Goal: Task Accomplishment & Management: Complete application form

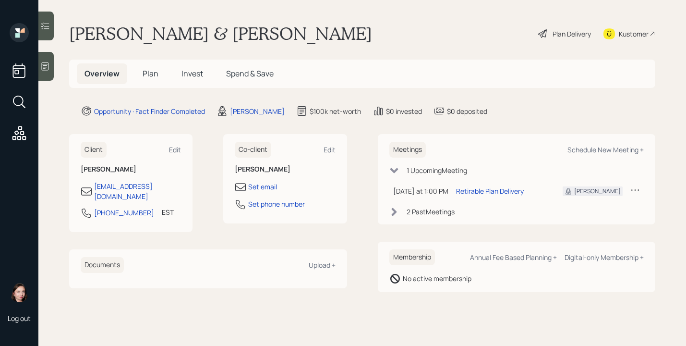
click at [45, 74] on div at bounding box center [45, 66] width 15 height 29
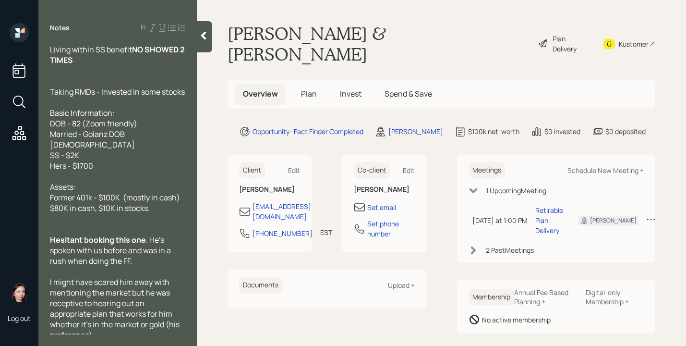
scroll to position [69, 0]
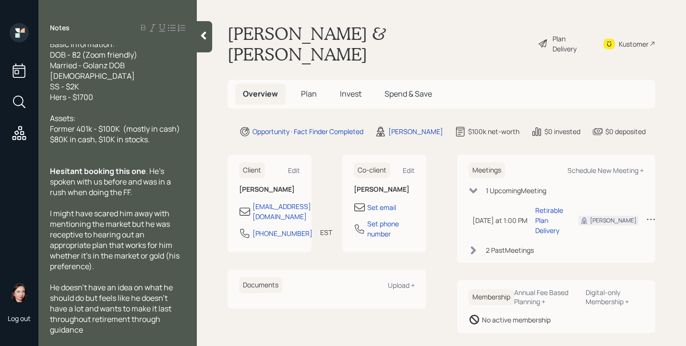
click at [201, 43] on div at bounding box center [204, 36] width 15 height 31
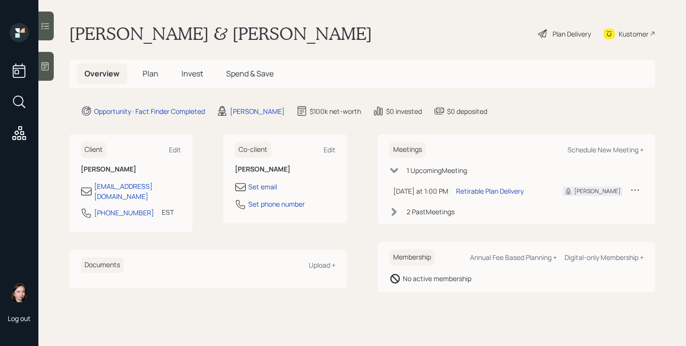
click at [559, 39] on div "Plan Delivery" at bounding box center [565, 33] width 55 height 21
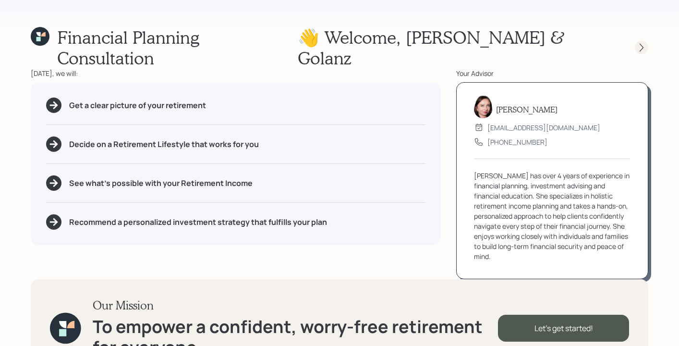
click at [637, 43] on icon at bounding box center [642, 48] width 10 height 10
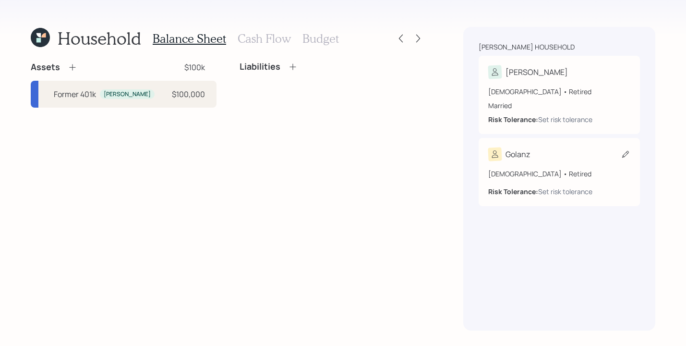
click at [558, 179] on div "[DEMOGRAPHIC_DATA] • Retired Risk Tolerance: Set risk tolerance" at bounding box center [560, 183] width 142 height 28
select select "3"
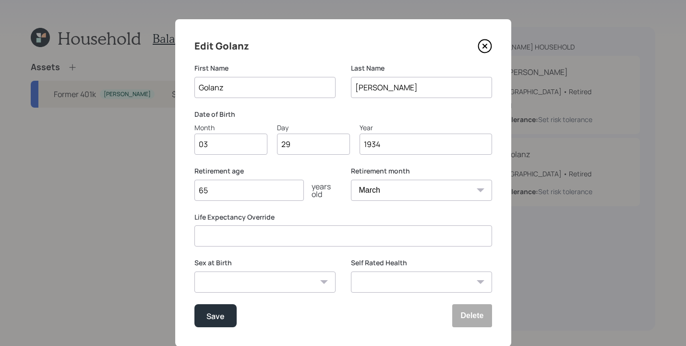
scroll to position [29, 0]
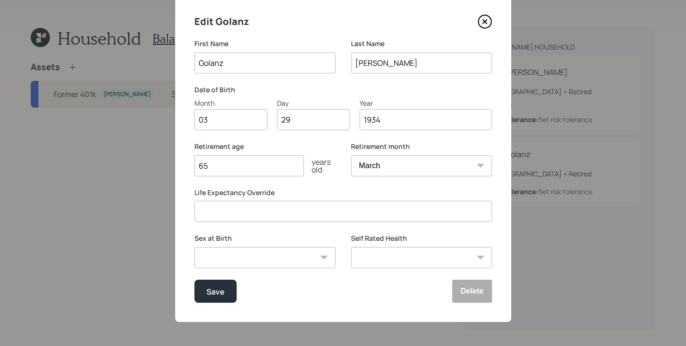
click at [319, 257] on div "[DEMOGRAPHIC_DATA] [DEMOGRAPHIC_DATA] Other / Prefer not to say" at bounding box center [265, 257] width 141 height 21
click at [311, 254] on select "[DEMOGRAPHIC_DATA] [DEMOGRAPHIC_DATA] Other / Prefer not to say" at bounding box center [265, 257] width 141 height 21
select select "[DEMOGRAPHIC_DATA]"
click at [195, 247] on select "[DEMOGRAPHIC_DATA] [DEMOGRAPHIC_DATA] Other / Prefer not to say" at bounding box center [265, 257] width 141 height 21
click at [421, 252] on select "Excellent Very Good Good Fair Poor" at bounding box center [421, 257] width 141 height 21
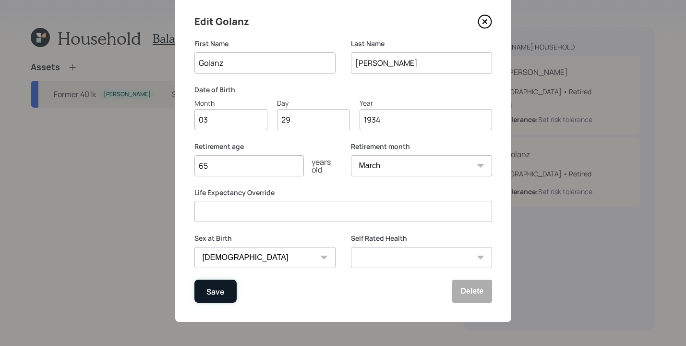
click at [225, 287] on button "Save" at bounding box center [216, 291] width 42 height 23
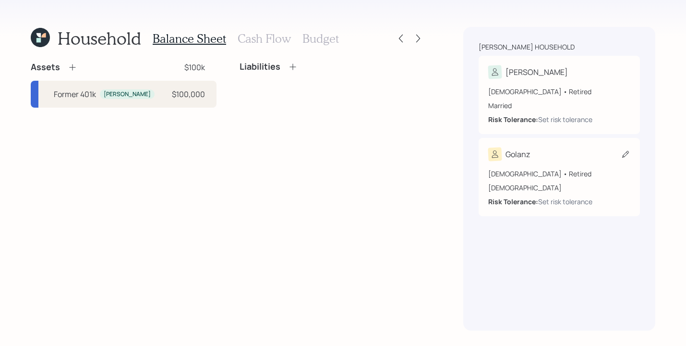
click at [629, 149] on icon at bounding box center [626, 154] width 10 height 10
select select "3"
select select "[DEMOGRAPHIC_DATA]"
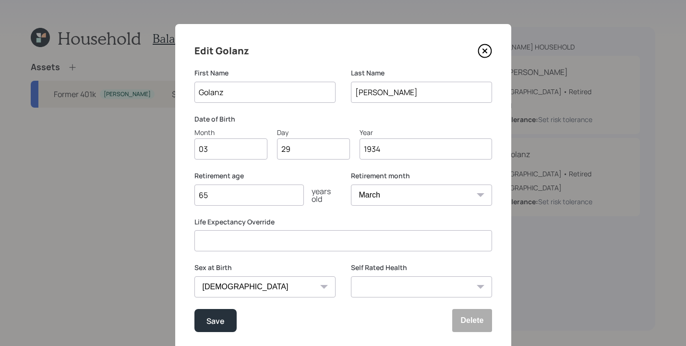
click at [268, 285] on select "[DEMOGRAPHIC_DATA] [DEMOGRAPHIC_DATA] Other / Prefer not to say" at bounding box center [265, 286] width 141 height 21
click at [220, 328] on button "Save" at bounding box center [216, 320] width 42 height 23
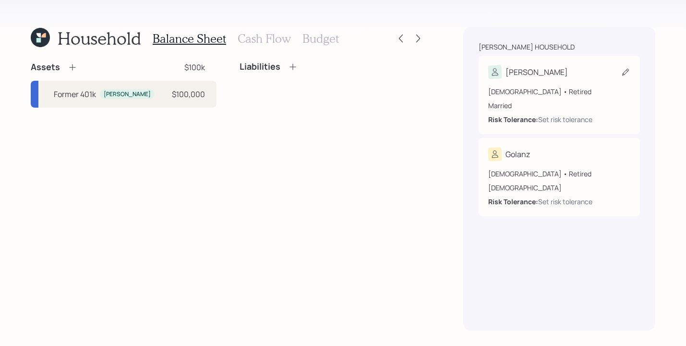
click at [560, 83] on div "[DEMOGRAPHIC_DATA] • Retired Married Risk Tolerance: Set risk tolerance" at bounding box center [560, 102] width 142 height 46
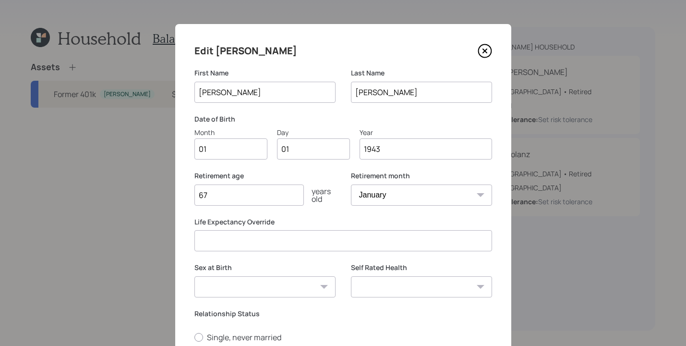
click at [280, 282] on select "[DEMOGRAPHIC_DATA] [DEMOGRAPHIC_DATA] Other / Prefer not to say" at bounding box center [265, 286] width 141 height 21
select select "[DEMOGRAPHIC_DATA]"
click at [195, 276] on select "[DEMOGRAPHIC_DATA] [DEMOGRAPHIC_DATA] Other / Prefer not to say" at bounding box center [265, 286] width 141 height 21
click at [370, 334] on label "Single, never married" at bounding box center [344, 337] width 298 height 11
click at [195, 337] on input "Single, never married" at bounding box center [194, 337] width 0 height 0
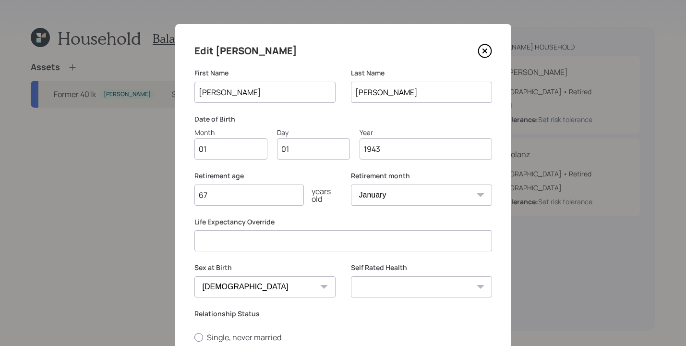
radio input "true"
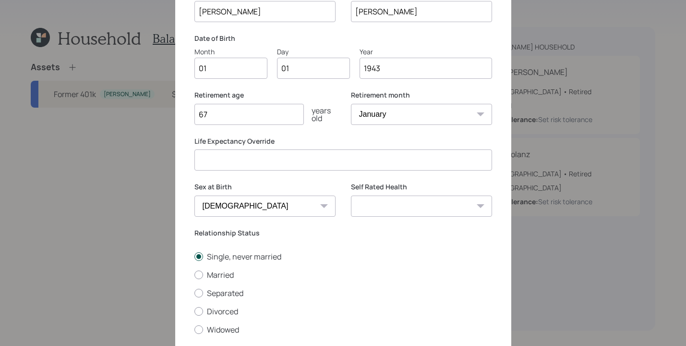
scroll to position [81, 0]
click at [198, 269] on div "Single, never married Married Separated Divorced Widowed" at bounding box center [344, 293] width 298 height 84
click at [206, 280] on div "Single, never married Married Separated Divorced Widowed" at bounding box center [344, 293] width 298 height 84
click at [195, 274] on div at bounding box center [199, 274] width 9 height 9
click at [194, 274] on input "Married" at bounding box center [194, 274] width 0 height 0
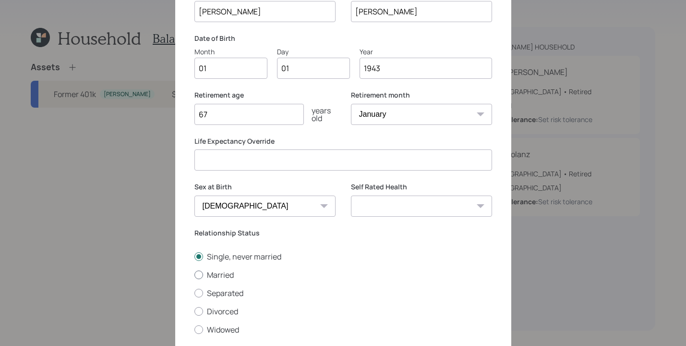
radio input "true"
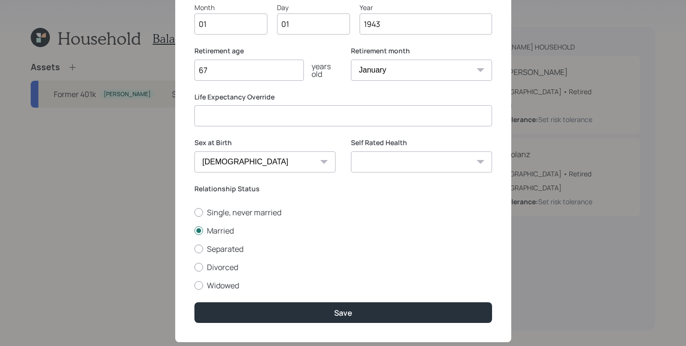
scroll to position [146, 0]
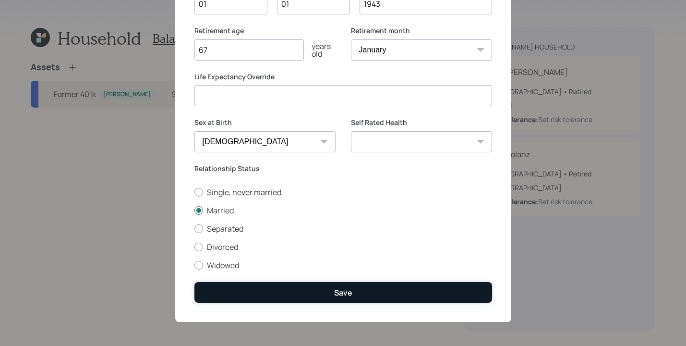
click at [338, 295] on div "Save" at bounding box center [343, 292] width 18 height 11
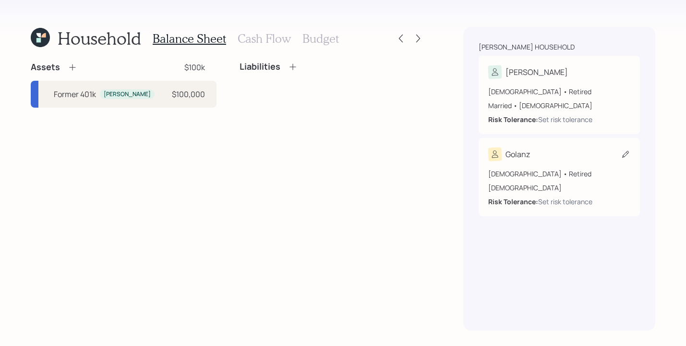
click at [574, 158] on div "Golanz" at bounding box center [560, 153] width 142 height 13
select select "3"
select select "[DEMOGRAPHIC_DATA]"
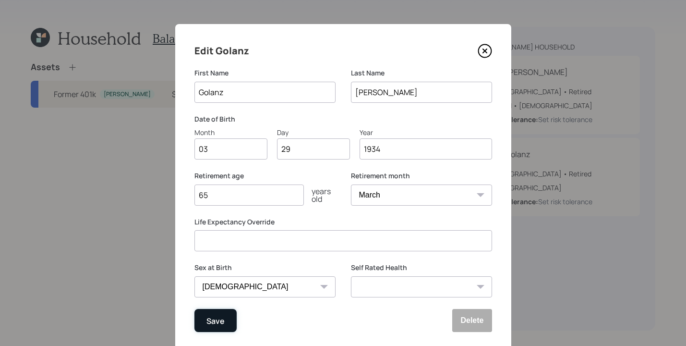
click at [212, 321] on div "Save" at bounding box center [216, 320] width 18 height 13
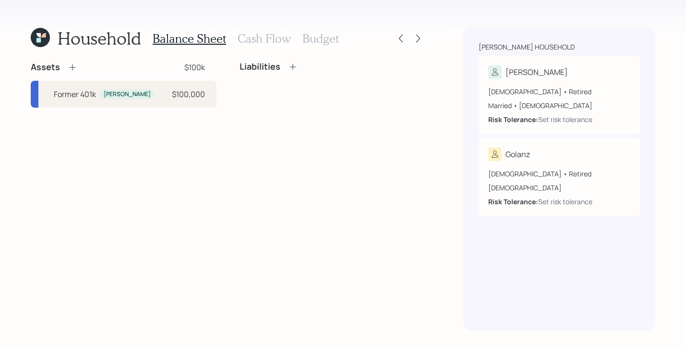
click at [258, 36] on h3 "Cash Flow" at bounding box center [264, 39] width 53 height 14
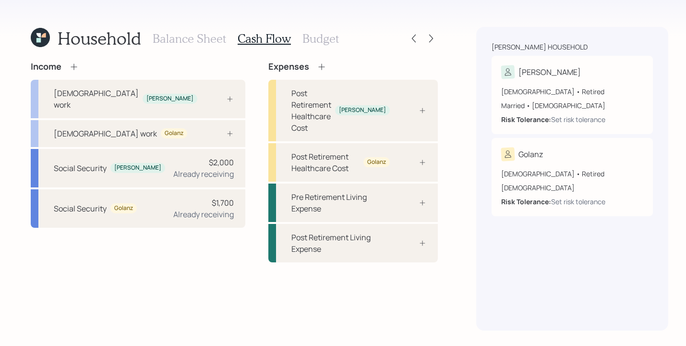
click at [313, 42] on h3 "Budget" at bounding box center [321, 39] width 37 height 14
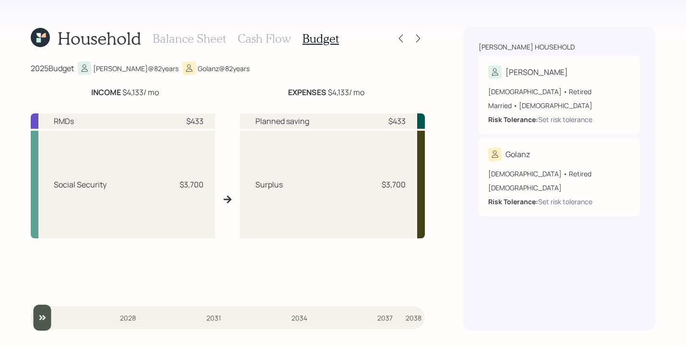
click at [247, 34] on h3 "Cash Flow" at bounding box center [264, 39] width 53 height 14
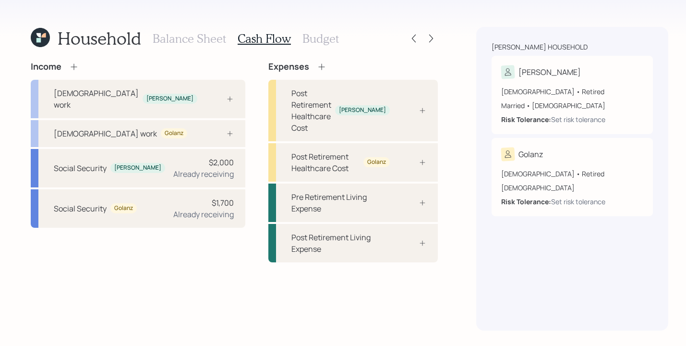
click at [174, 40] on h3 "Balance Sheet" at bounding box center [190, 39] width 74 height 14
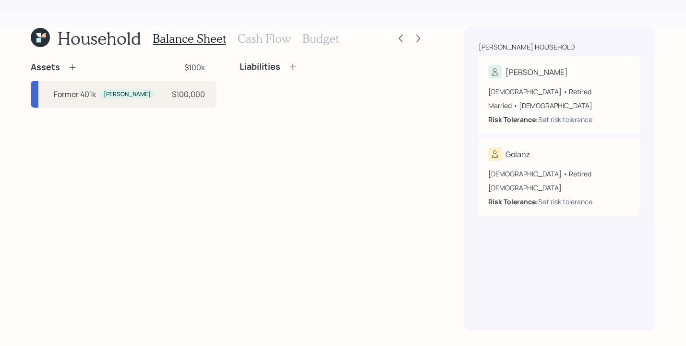
click at [36, 36] on icon at bounding box center [40, 37] width 19 height 19
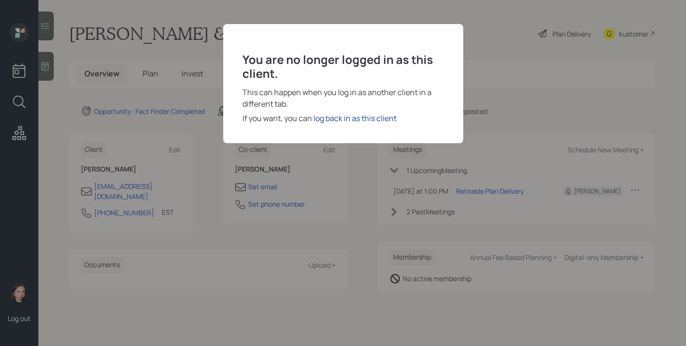
click at [331, 113] on div "log back in as this client" at bounding box center [355, 118] width 83 height 12
